Goal: Task Accomplishment & Management: Use online tool/utility

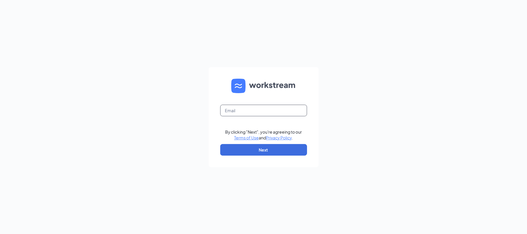
click at [254, 109] on input "text" at bounding box center [263, 111] width 87 height 12
type input "store537@chenegaih.com"
click at [253, 148] on button "Next" at bounding box center [263, 150] width 87 height 12
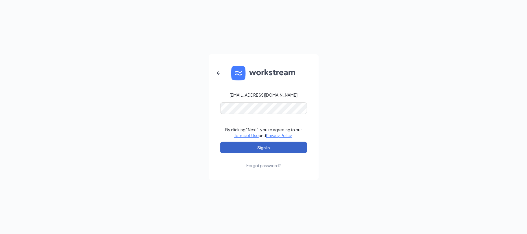
click at [260, 149] on button "Sign In" at bounding box center [263, 148] width 87 height 12
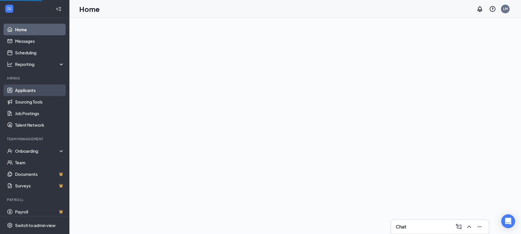
click at [32, 93] on link "Applicants" at bounding box center [39, 91] width 49 height 12
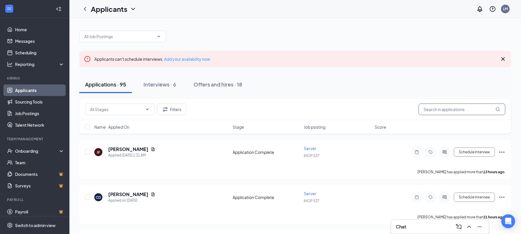
click at [425, 110] on input "text" at bounding box center [462, 110] width 87 height 12
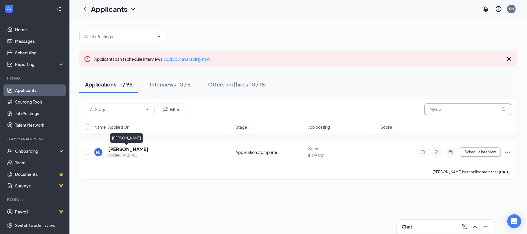
type input "Mylee"
click at [126, 150] on h5 "[PERSON_NAME]" at bounding box center [128, 149] width 40 height 6
